Goal: Entertainment & Leisure: Consume media (video, audio)

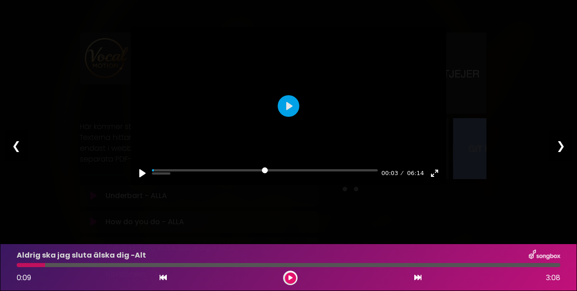
scroll to position [0, 3]
click at [85, 272] on div "0:09 3:08" at bounding box center [288, 277] width 554 height 14
click at [12, 146] on div "❮" at bounding box center [16, 145] width 23 height 31
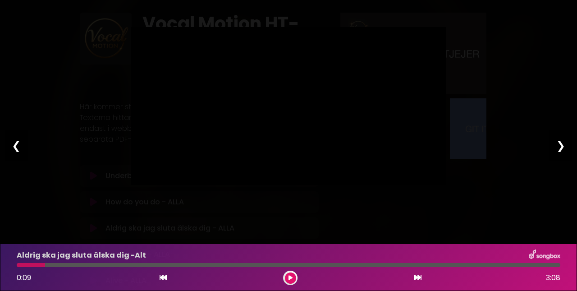
click at [12, 146] on div "❮" at bounding box center [16, 145] width 23 height 31
type input "*"
click at [14, 146] on div "❮" at bounding box center [16, 145] width 23 height 31
type input "****"
click at [14, 146] on div "❮" at bounding box center [16, 145] width 23 height 31
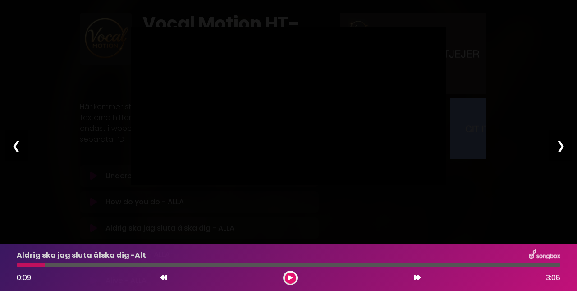
type input "****"
click at [563, 148] on div "❯" at bounding box center [560, 145] width 23 height 31
type input "****"
click at [521, 78] on div "Pause Play % buffered 00:00 00:00 06:14 Exit fullscreen Enter fullscreen Play ❮…" at bounding box center [288, 145] width 577 height 291
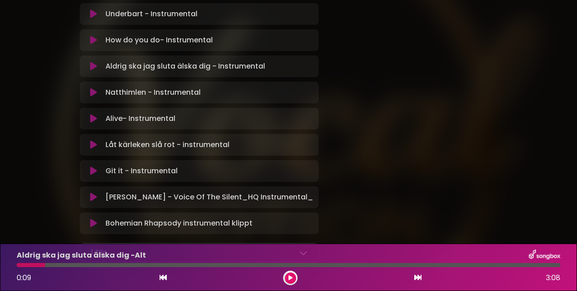
scroll to position [1037, 0]
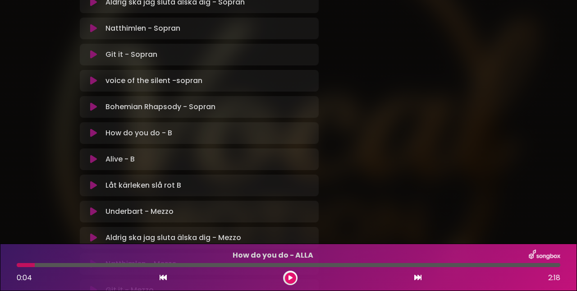
scroll to position [450, 0]
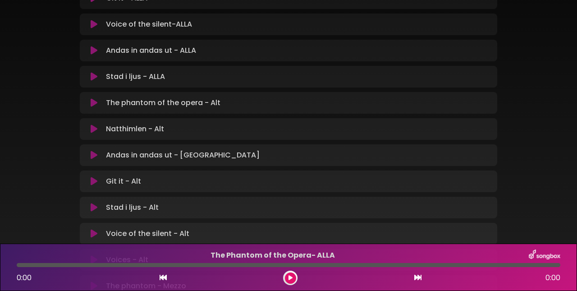
scroll to position [291, 0]
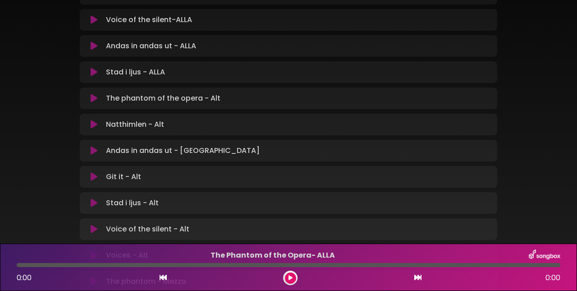
click at [95, 146] on icon at bounding box center [94, 150] width 7 height 9
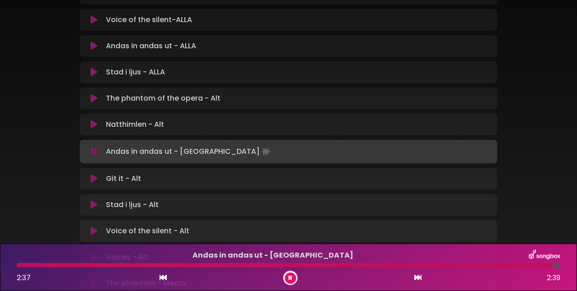
click at [292, 280] on button at bounding box center [290, 277] width 11 height 11
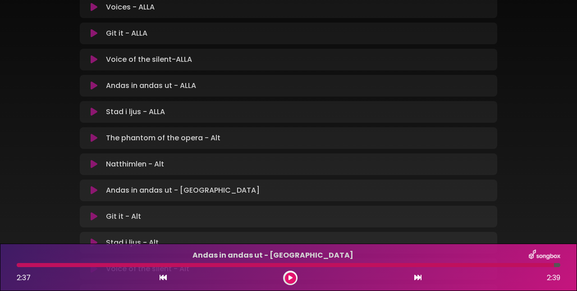
scroll to position [254, 0]
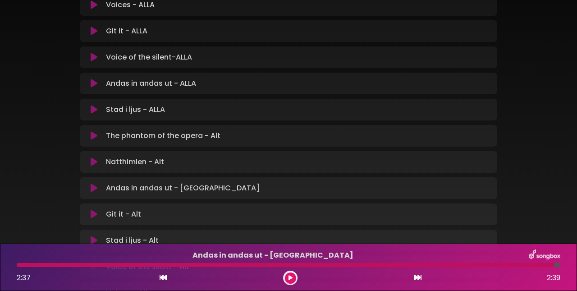
click at [94, 79] on icon at bounding box center [94, 83] width 7 height 9
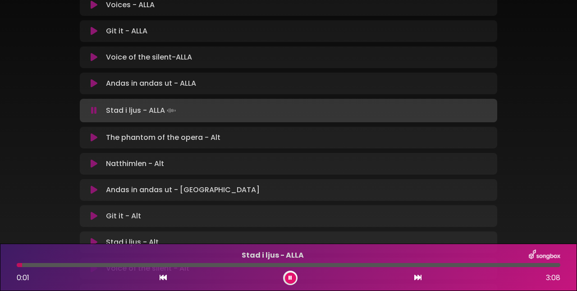
click at [291, 279] on icon at bounding box center [290, 277] width 4 height 5
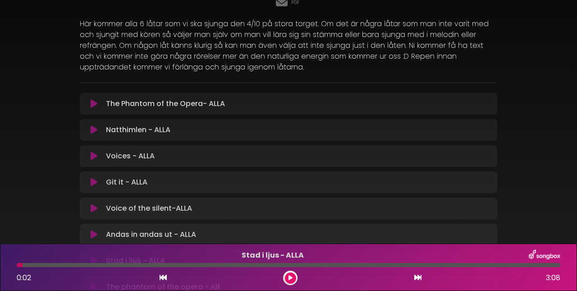
scroll to position [102, 0]
